Goal: Check status: Check status

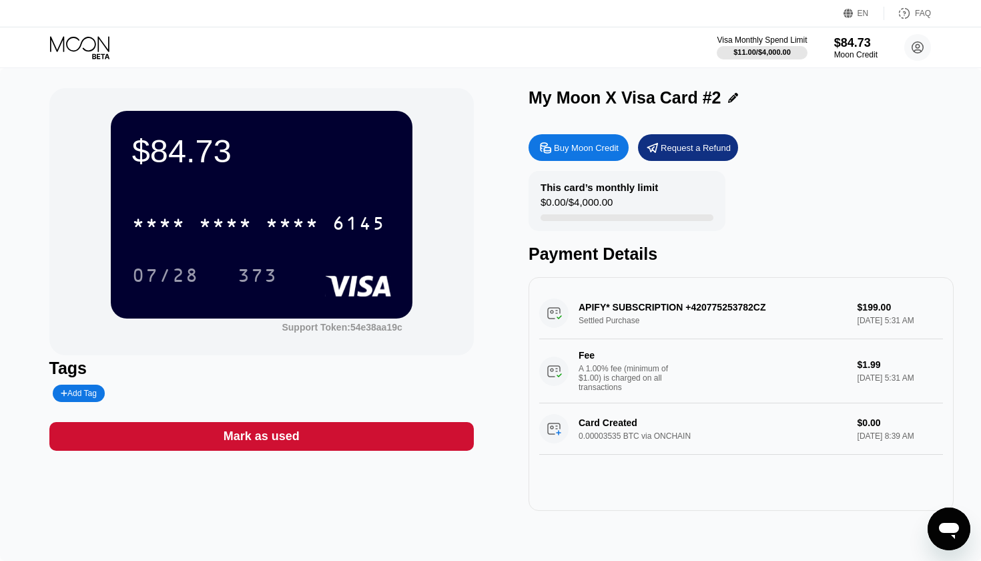
click at [101, 56] on icon at bounding box center [81, 47] width 62 height 23
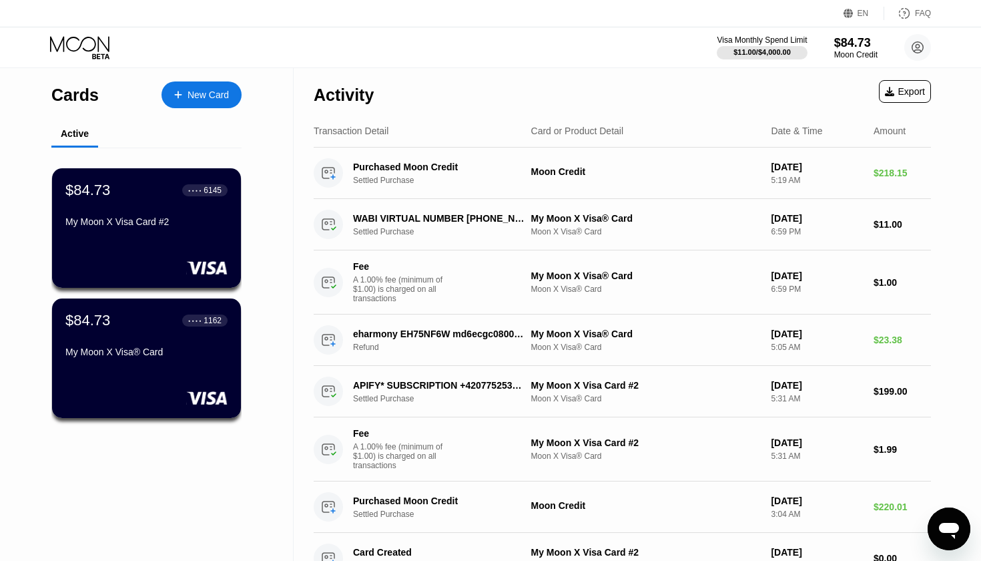
click at [564, 139] on div "Transaction Detail Card or Product Detail Date & Time Amount" at bounding box center [623, 131] width 618 height 33
click at [565, 134] on div "Card or Product Detail" at bounding box center [577, 131] width 93 height 11
